Goal: Transaction & Acquisition: Purchase product/service

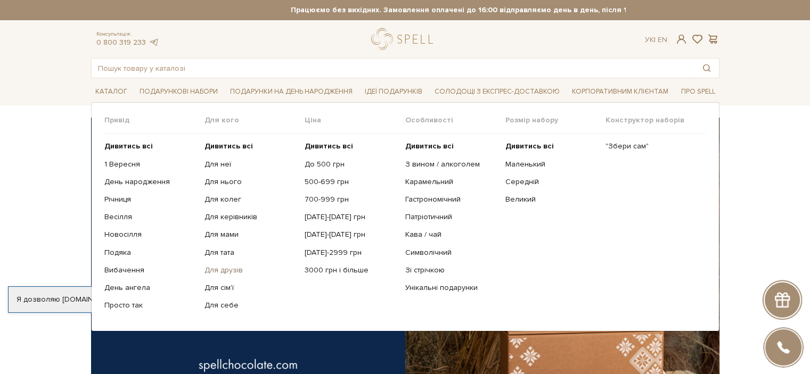
click at [233, 268] on link "Для друзів" at bounding box center [251, 271] width 92 height 10
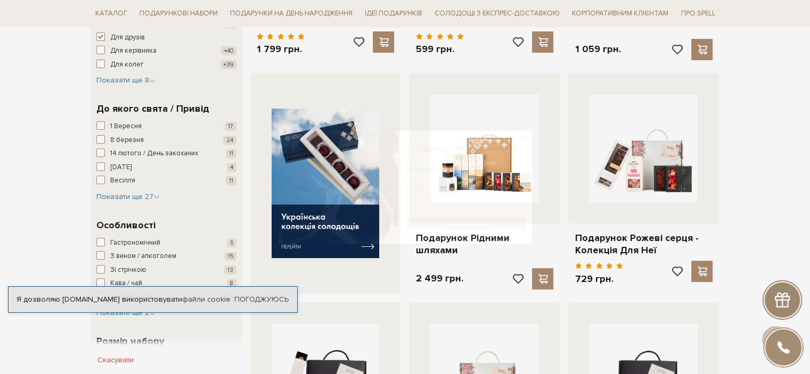
scroll to position [373, 0]
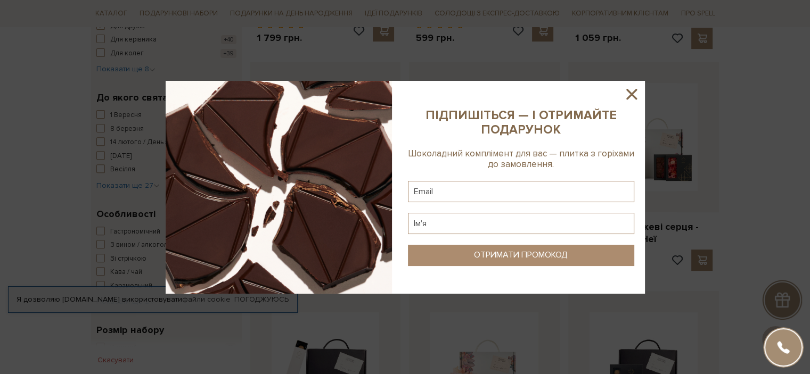
click at [626, 97] on icon at bounding box center [632, 94] width 18 height 18
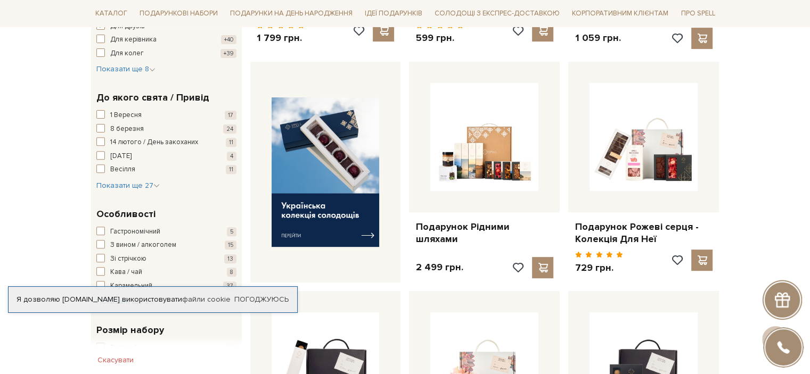
click at [783, 316] on div at bounding box center [782, 300] width 40 height 40
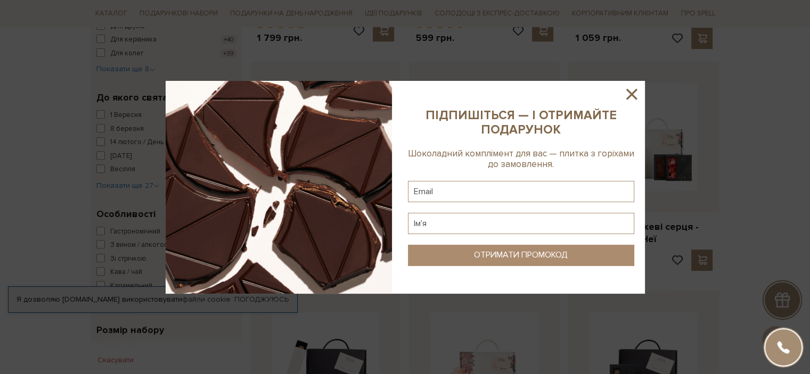
click at [630, 88] on icon at bounding box center [632, 94] width 18 height 18
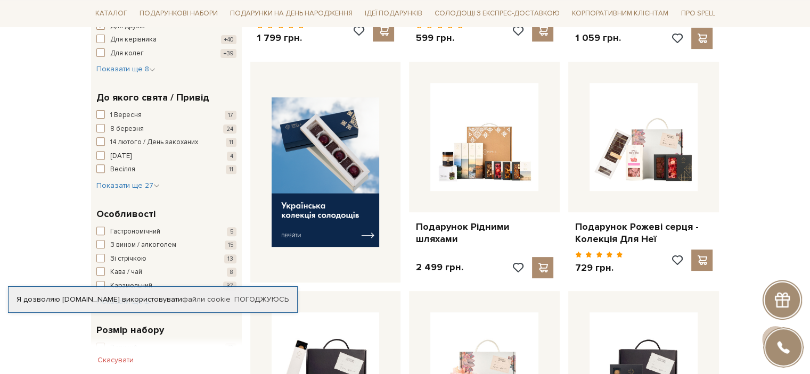
click at [778, 315] on div at bounding box center [782, 300] width 40 height 40
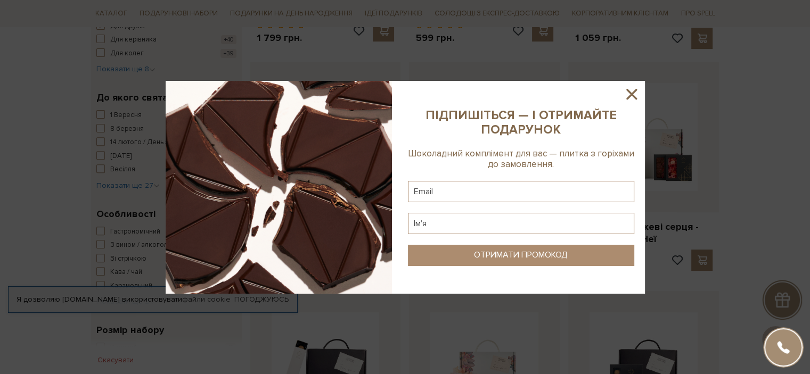
click at [705, 132] on div at bounding box center [405, 187] width 810 height 374
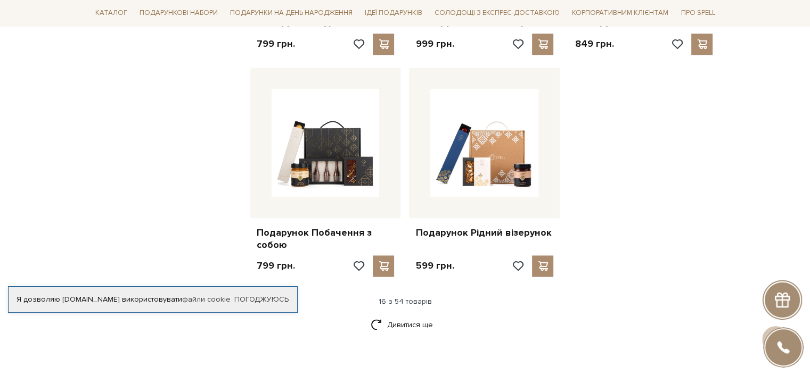
scroll to position [1278, 0]
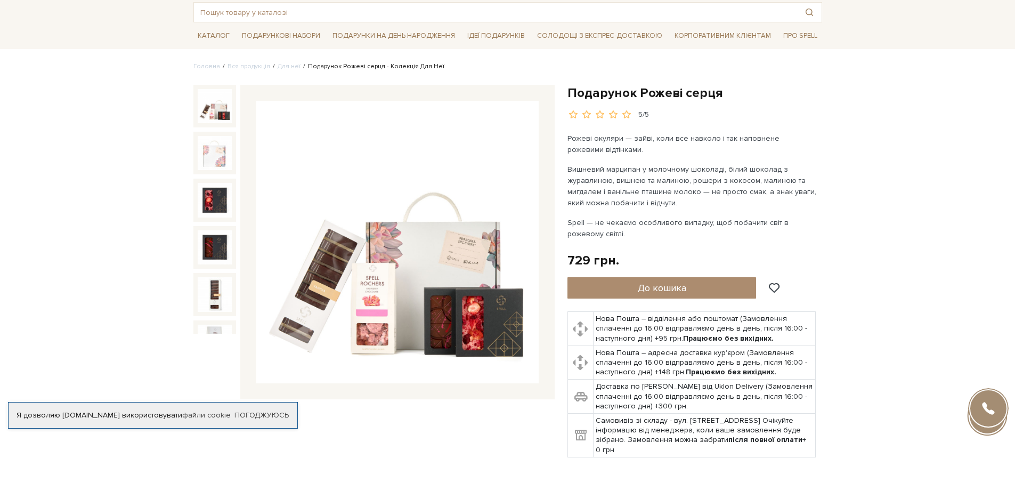
scroll to position [53, 0]
